Goal: Information Seeking & Learning: Learn about a topic

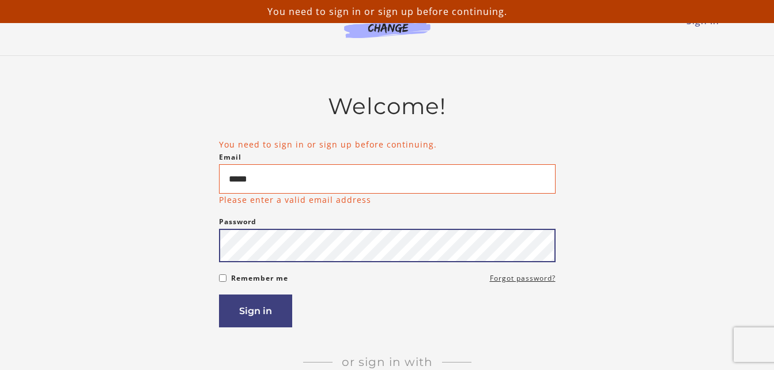
click at [309, 228] on div "Password Password must be at least 8 characters" at bounding box center [387, 238] width 336 height 47
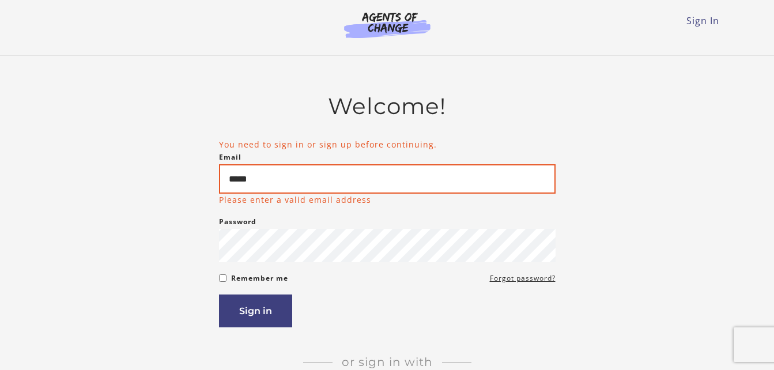
click at [444, 192] on input "*****" at bounding box center [387, 178] width 336 height 29
type input "**********"
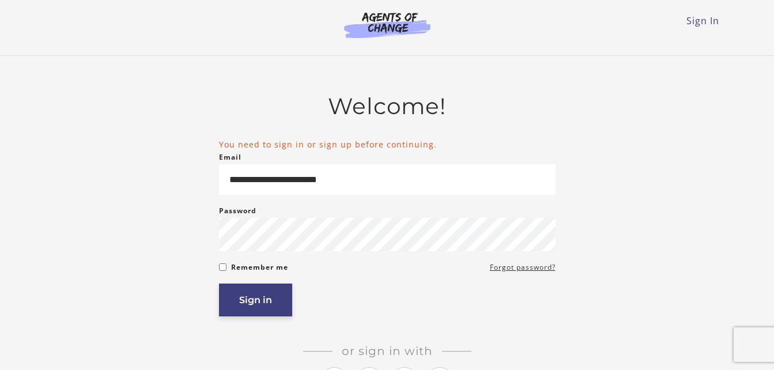
click at [270, 309] on button "Sign in" at bounding box center [255, 299] width 73 height 33
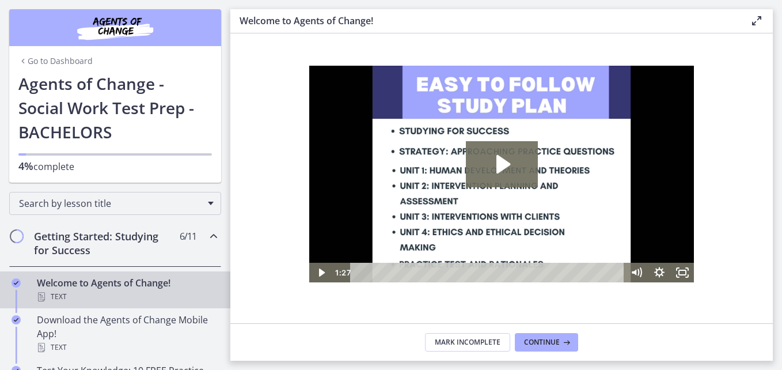
click at [74, 62] on link "Go to Dashboard" at bounding box center [55, 61] width 74 height 12
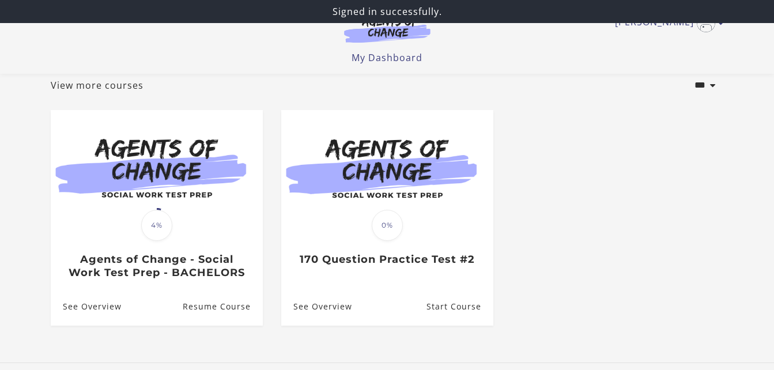
scroll to position [67, 0]
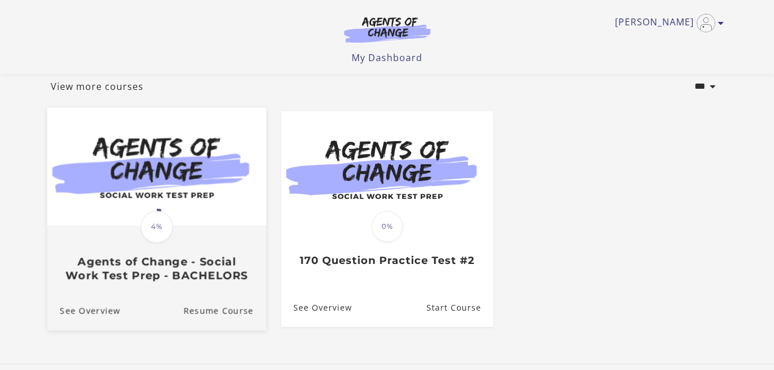
click at [225, 195] on img at bounding box center [156, 166] width 219 height 118
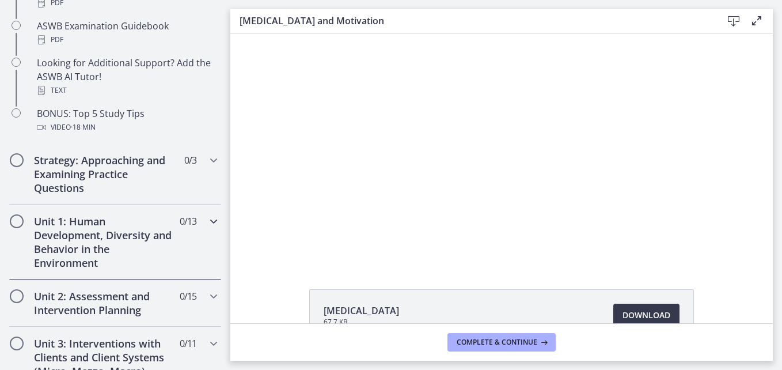
scroll to position [585, 0]
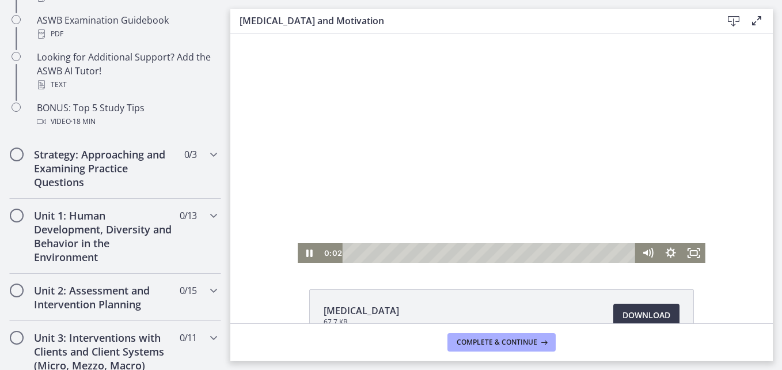
click at [463, 162] on div at bounding box center [502, 147] width 408 height 229
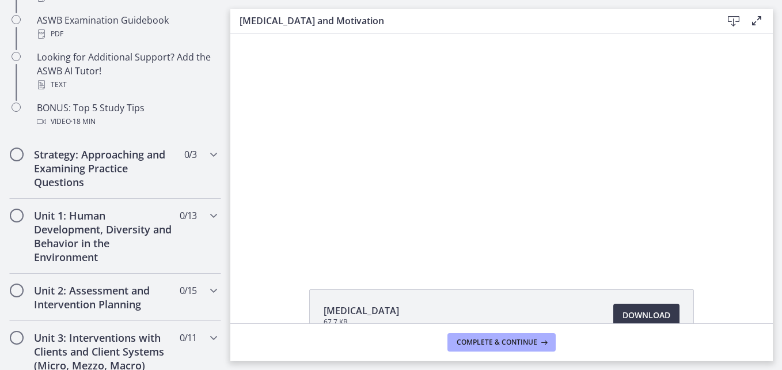
click at [463, 162] on div at bounding box center [502, 147] width 408 height 229
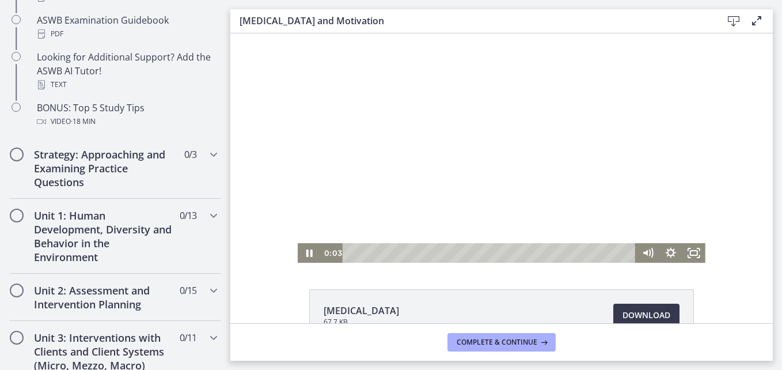
click at [463, 162] on div at bounding box center [502, 147] width 408 height 229
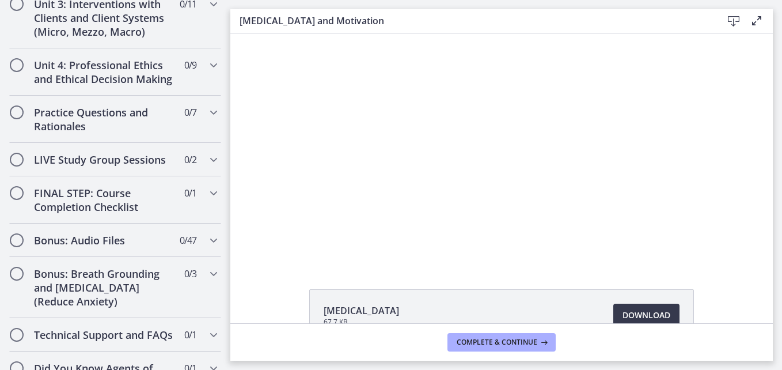
scroll to position [989, 0]
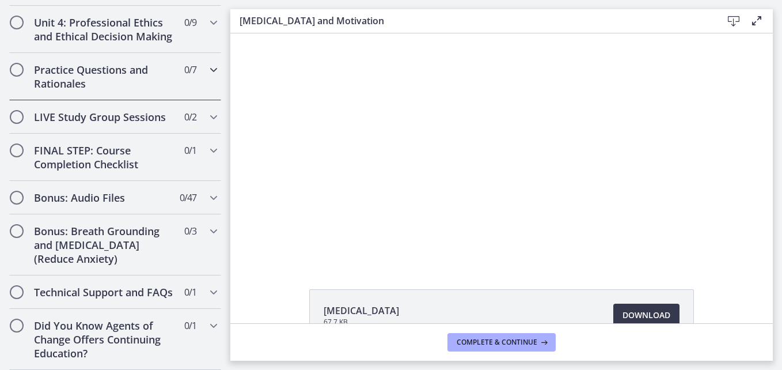
click at [48, 63] on h2 "Practice Questions and Rationales" at bounding box center [104, 77] width 141 height 28
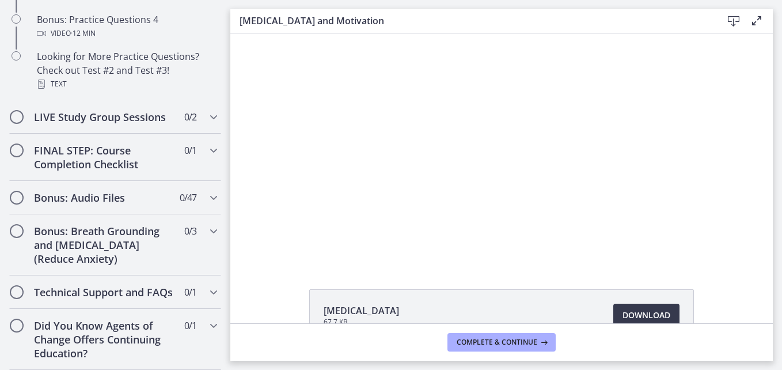
scroll to position [828, 0]
click at [278, 136] on div "Click for sound @keyframes VOLUME_SMALL_WAVE_FLASH { 0% { opacity: 0; } 33% { o…" at bounding box center [501, 147] width 543 height 229
click at [268, 134] on div "Click for sound @keyframes VOLUME_SMALL_WAVE_FLASH { 0% { opacity: 0; } 33% { o…" at bounding box center [501, 147] width 543 height 229
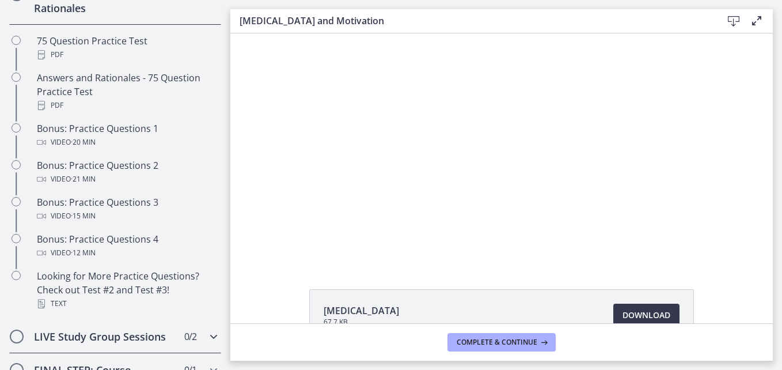
scroll to position [579, 0]
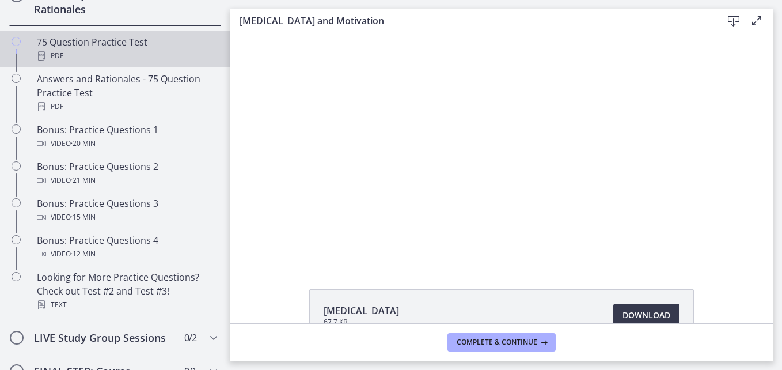
click at [166, 63] on div "PDF" at bounding box center [127, 56] width 180 height 14
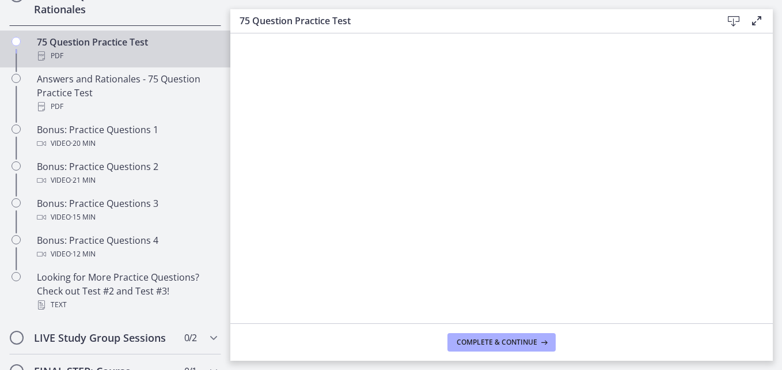
click at [757, 18] on icon at bounding box center [757, 21] width 14 height 14
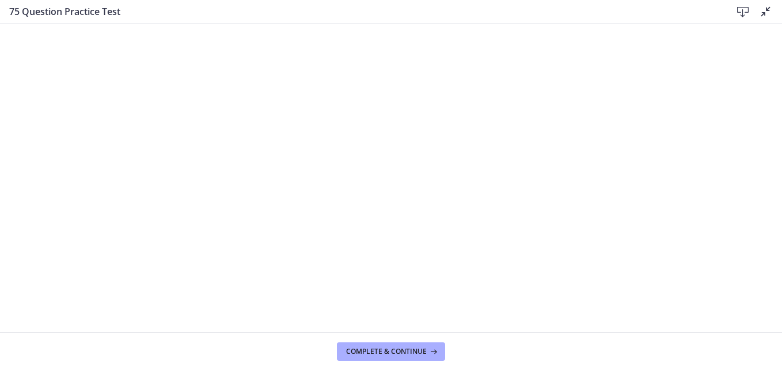
scroll to position [579, 0]
